Goal: Task Accomplishment & Management: Complete application form

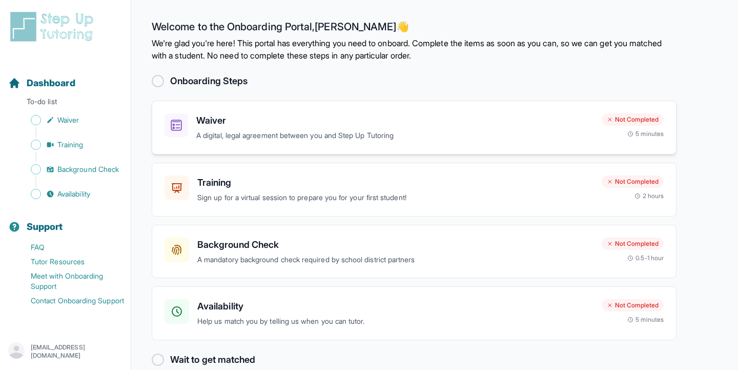
click at [294, 124] on h3 "Waiver" at bounding box center [394, 120] width 397 height 14
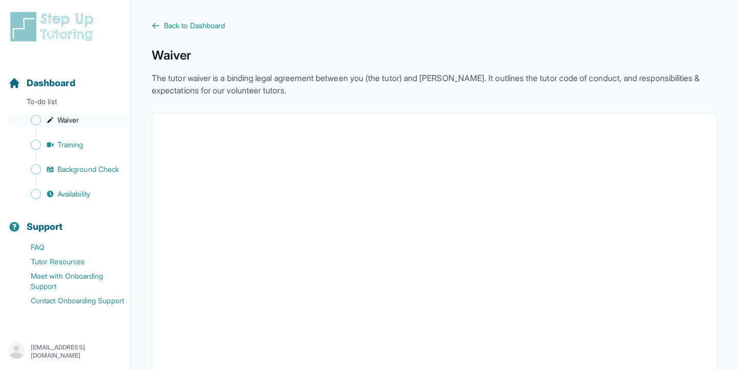
click at [35, 121] on span "Sidebar" at bounding box center [36, 120] width 10 height 10
click at [213, 21] on span "Back to Dashboard" at bounding box center [194, 26] width 61 height 10
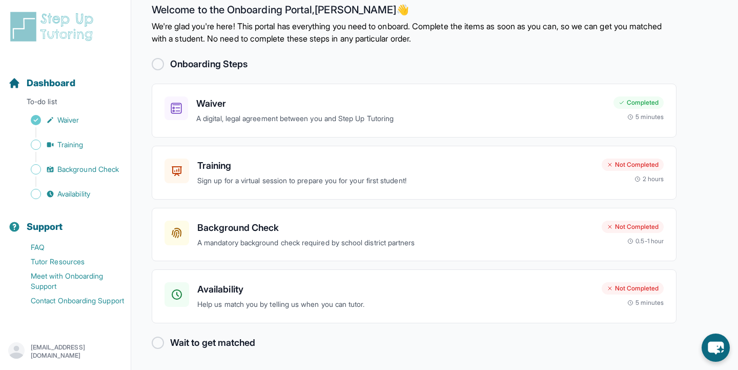
scroll to position [16, 0]
click at [384, 235] on div "Background Check A mandatory background check required by school district partn…" at bounding box center [395, 235] width 396 height 28
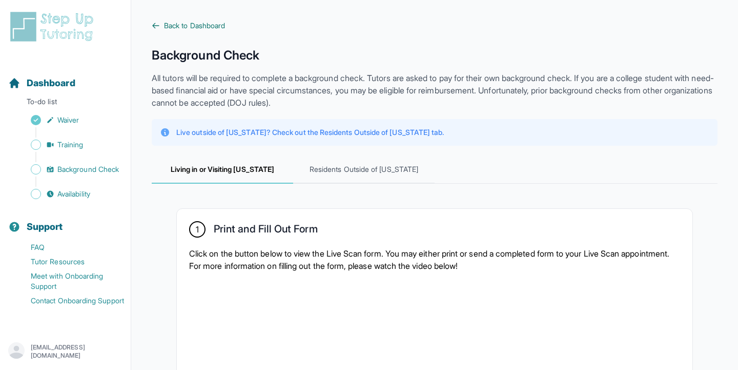
click at [157, 23] on icon at bounding box center [156, 26] width 8 height 8
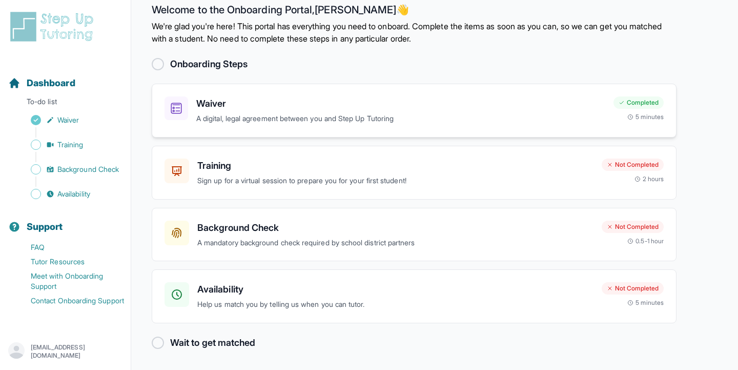
scroll to position [16, 0]
click at [272, 296] on h3 "Availability" at bounding box center [395, 290] width 396 height 14
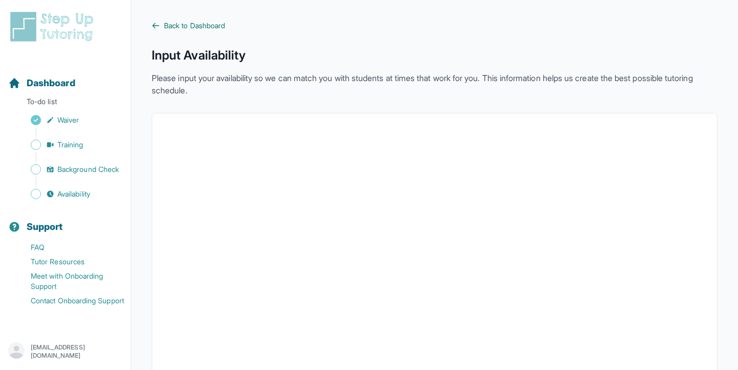
click at [161, 22] on link "Back to Dashboard" at bounding box center [435, 26] width 566 height 10
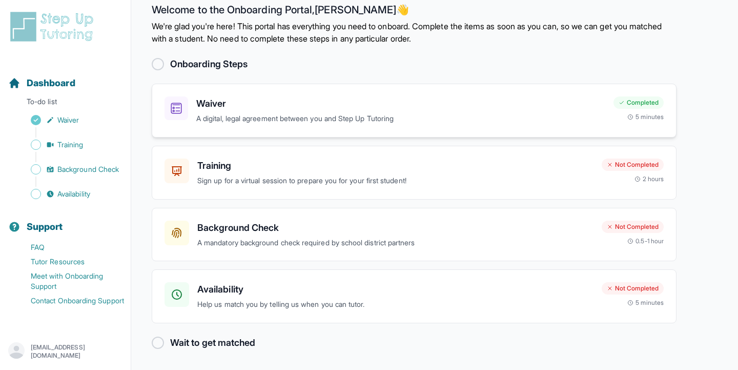
scroll to position [16, 0]
click at [378, 170] on h3 "Training" at bounding box center [395, 166] width 396 height 14
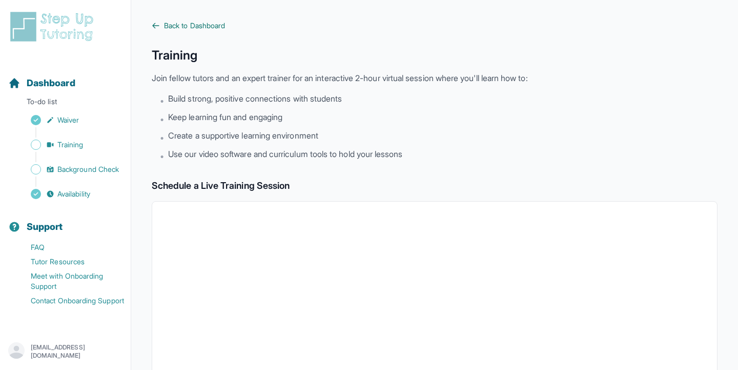
click at [161, 26] on link "Back to Dashboard" at bounding box center [435, 26] width 566 height 10
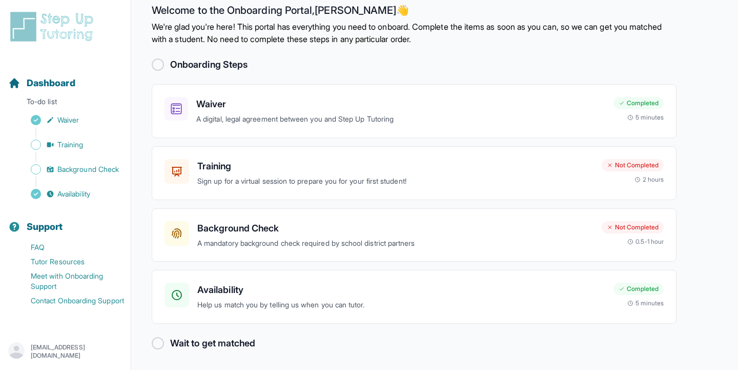
scroll to position [16, 0]
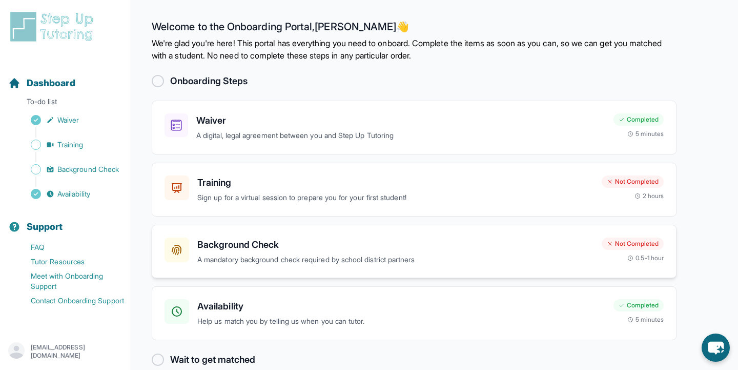
click at [414, 263] on p "A mandatory background check required by school district partners" at bounding box center [395, 260] width 396 height 12
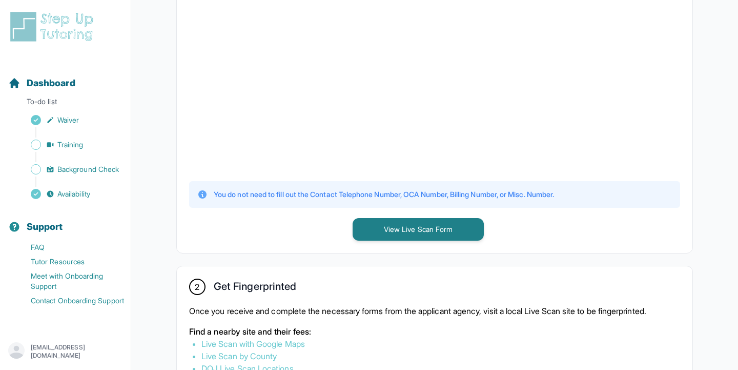
scroll to position [339, 0]
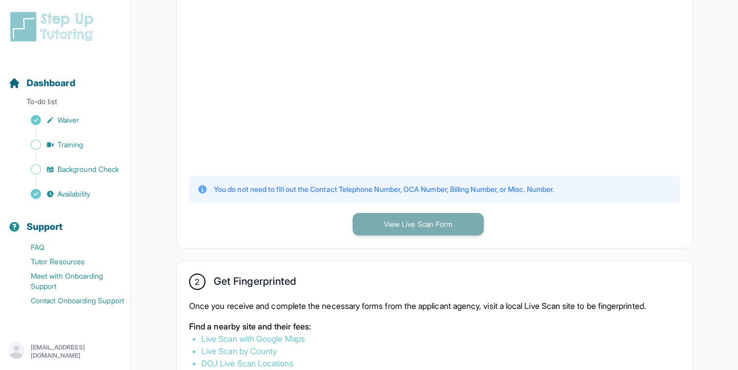
click at [403, 226] on button "View Live Scan Form" at bounding box center [418, 224] width 131 height 23
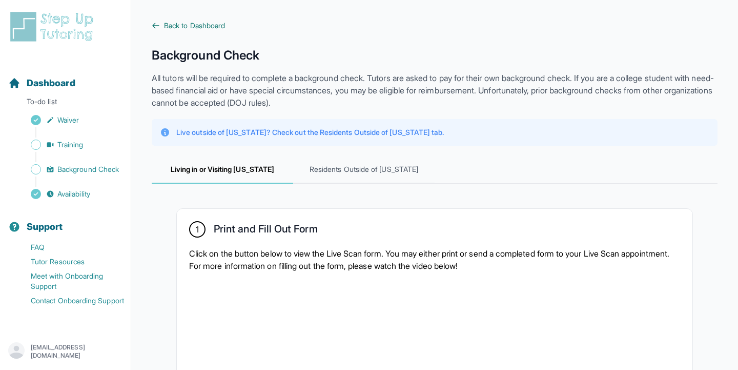
scroll to position [0, 0]
click at [156, 24] on icon at bounding box center [156, 26] width 8 height 8
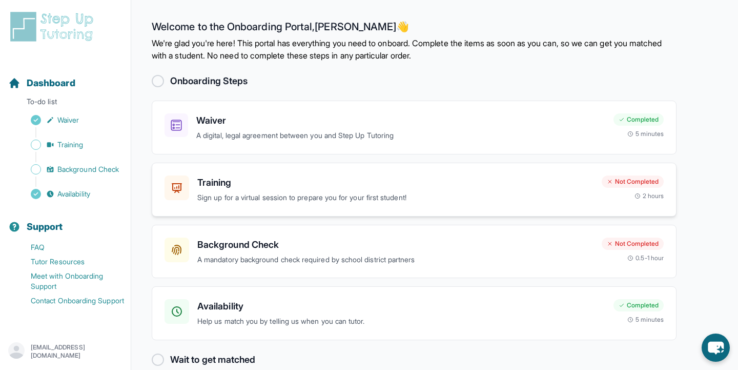
click at [326, 195] on p "Sign up for a virtual session to prepare you for your first student!" at bounding box center [395, 198] width 396 height 12
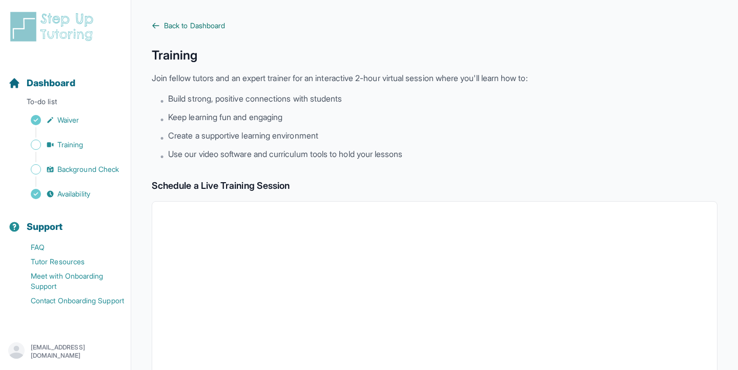
click at [155, 22] on icon at bounding box center [156, 26] width 8 height 8
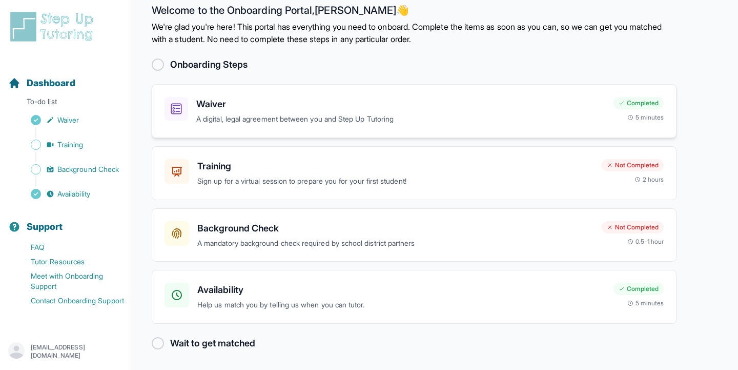
scroll to position [16, 0]
click at [270, 242] on p "A mandatory background check required by school district partners" at bounding box center [395, 244] width 396 height 12
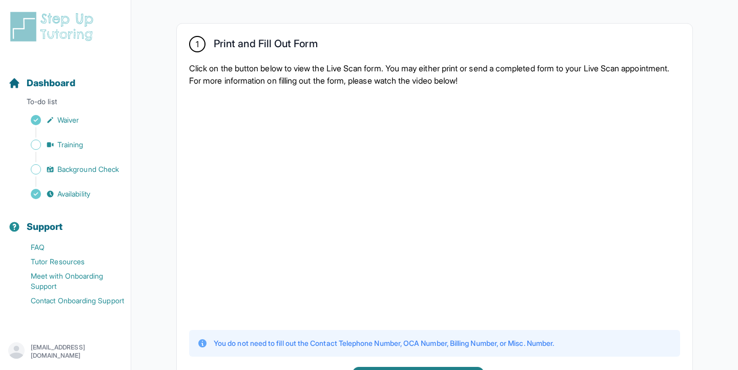
scroll to position [187, 0]
